Goal: Register for event/course

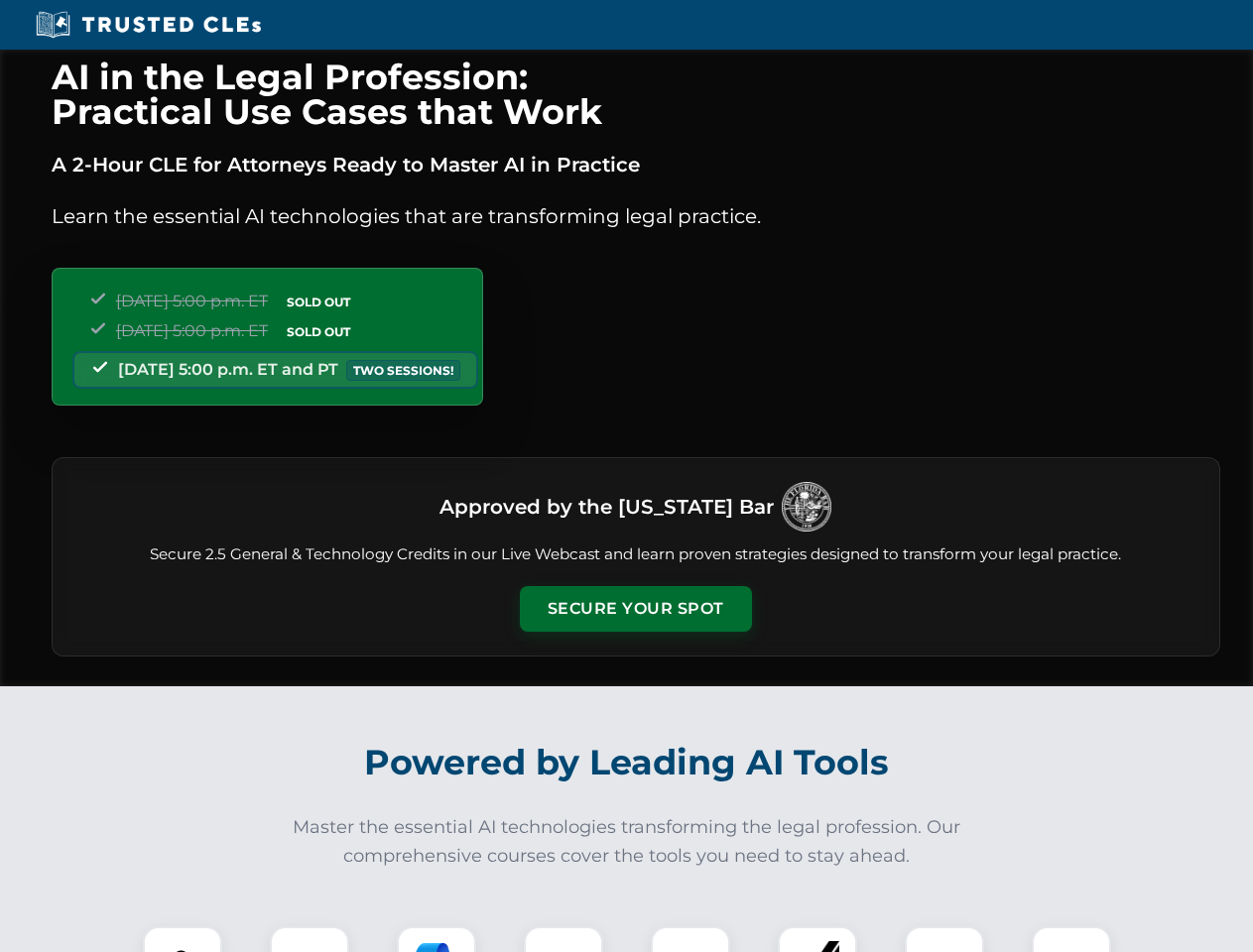
click at [635, 609] on button "Secure Your Spot" at bounding box center [635, 609] width 232 height 46
click at [182, 939] on img at bounding box center [183, 966] width 58 height 58
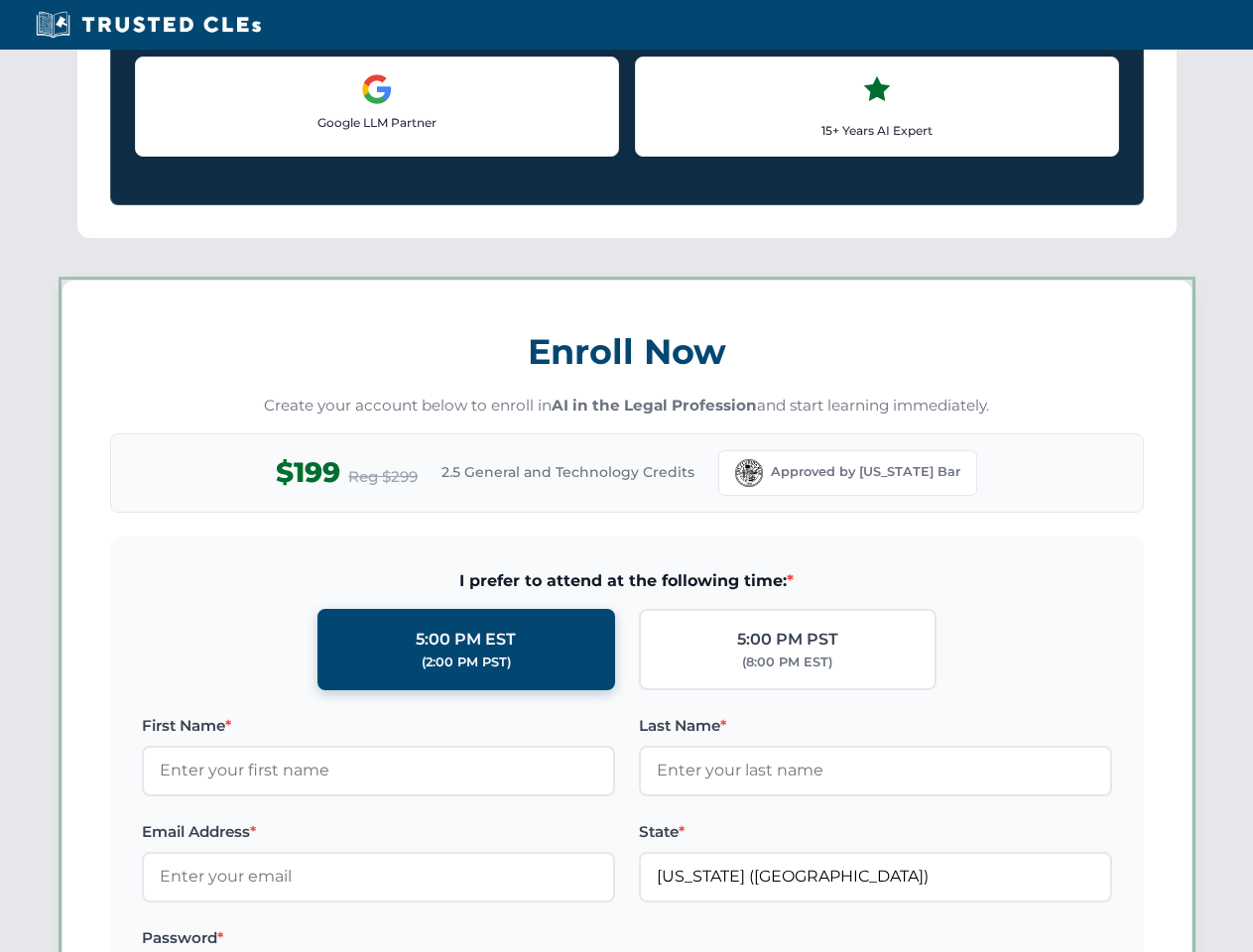
click at [437, 939] on label "Password *" at bounding box center [379, 938] width 474 height 24
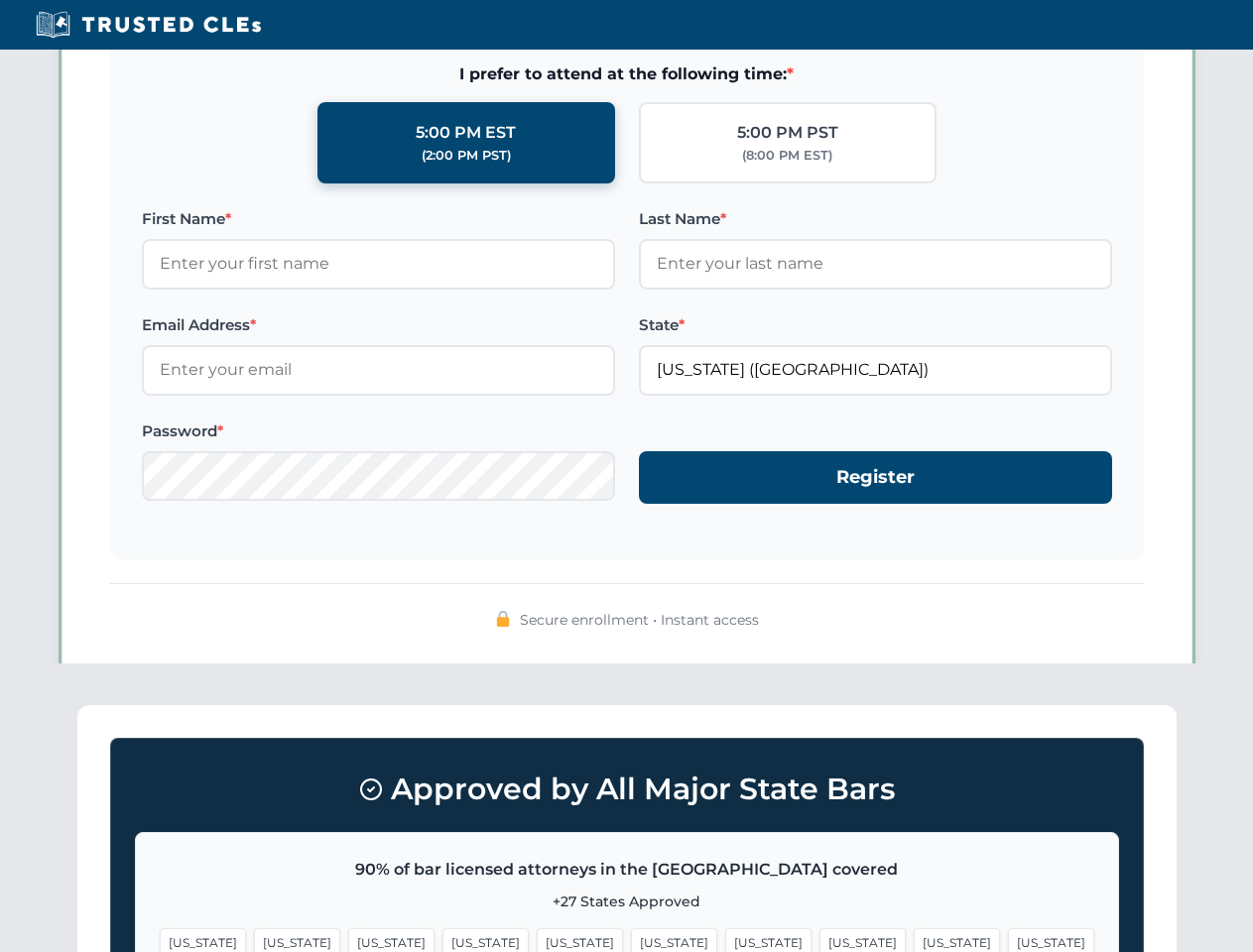
click at [914, 939] on span "[US_STATE]" at bounding box center [956, 942] width 87 height 29
